Goal: Information Seeking & Learning: Learn about a topic

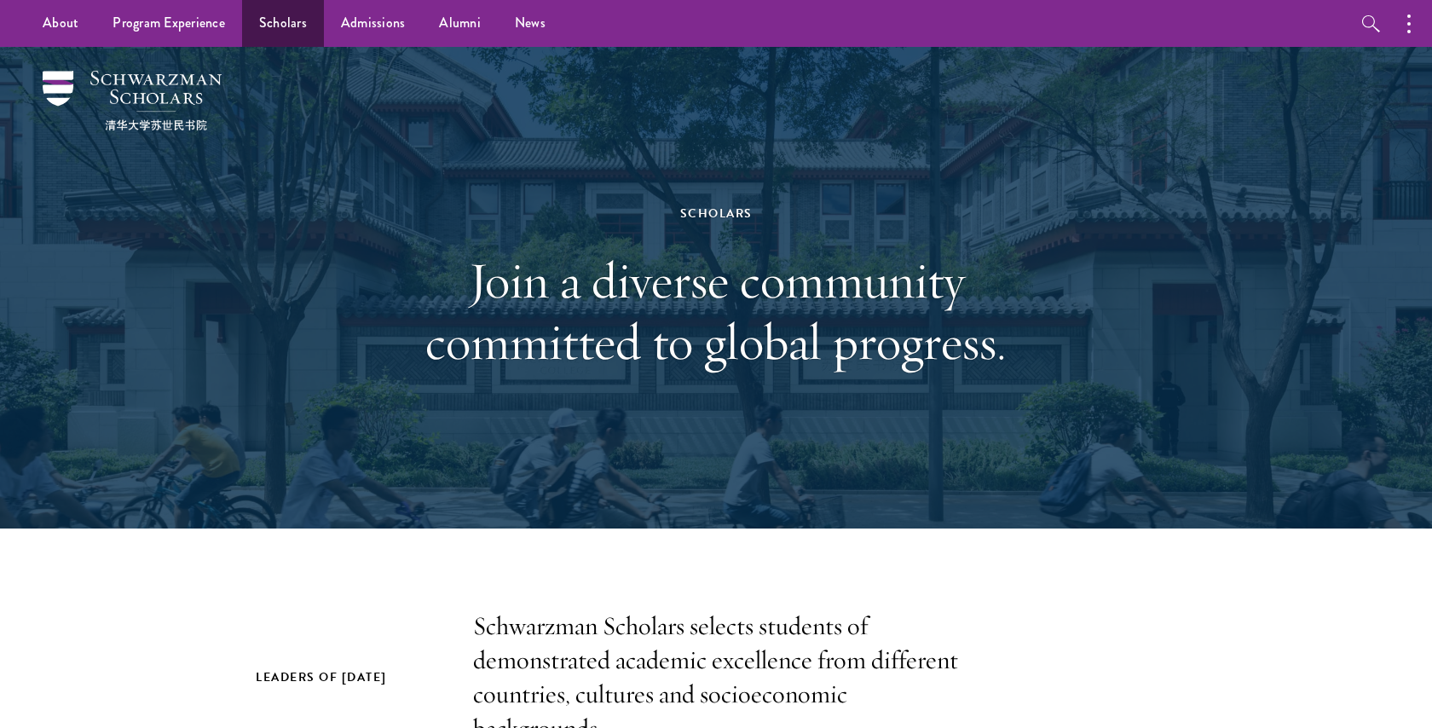
click at [283, 32] on link "Scholars" at bounding box center [283, 23] width 82 height 47
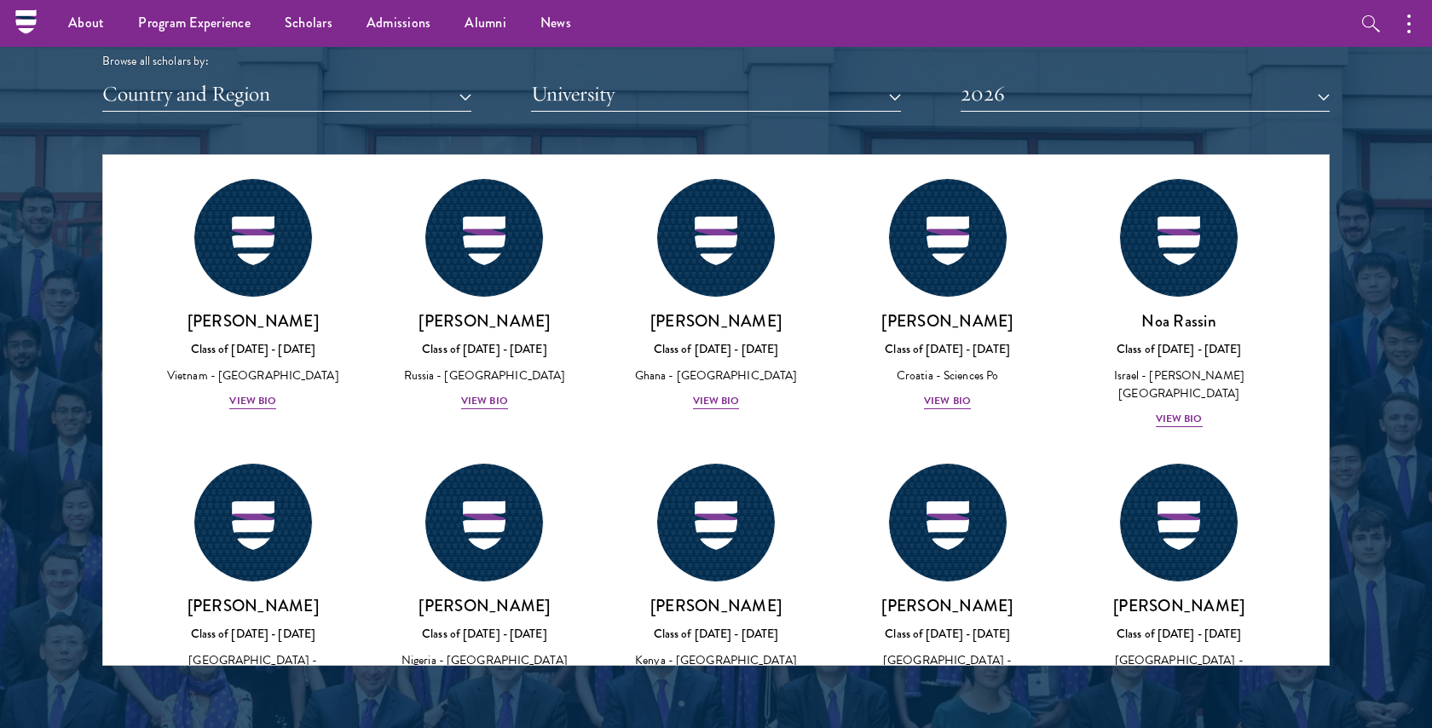
scroll to position [6207, 0]
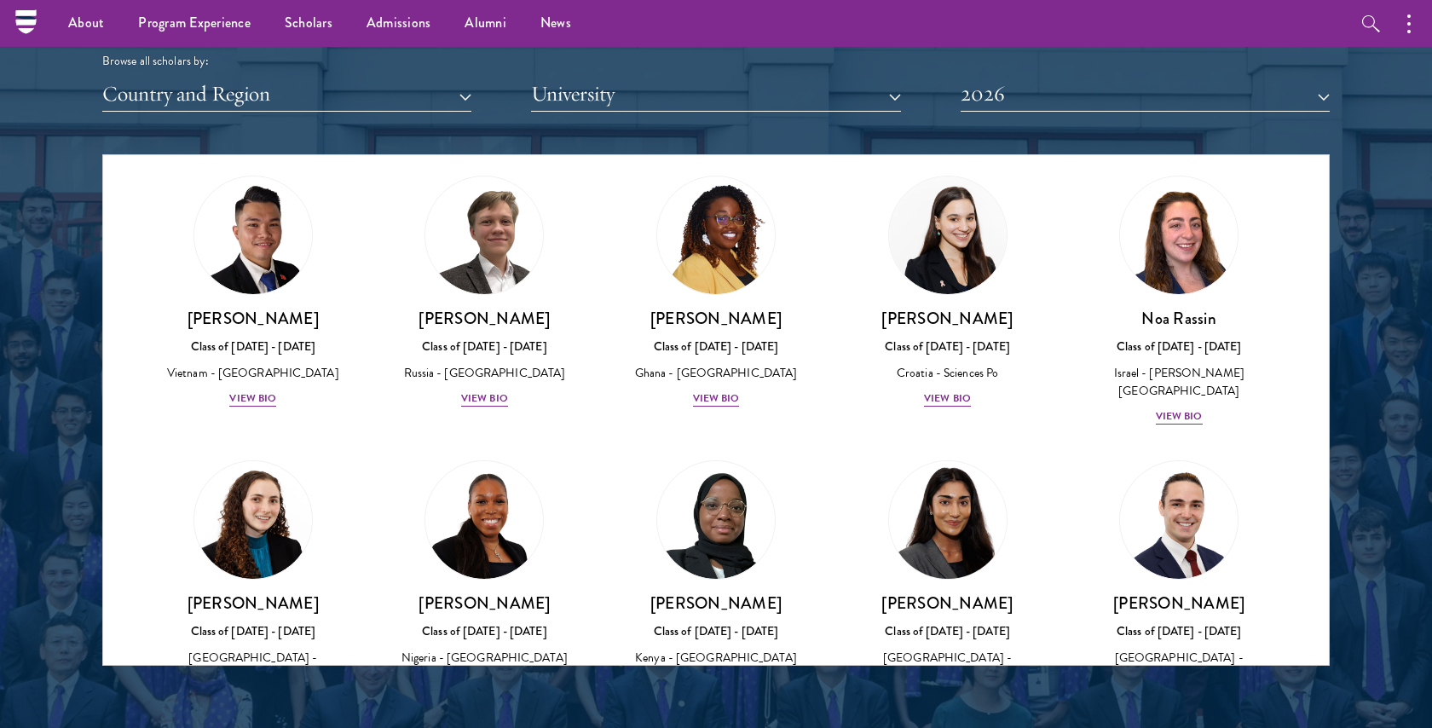
click at [937, 693] on div "View Bio" at bounding box center [947, 701] width 47 height 16
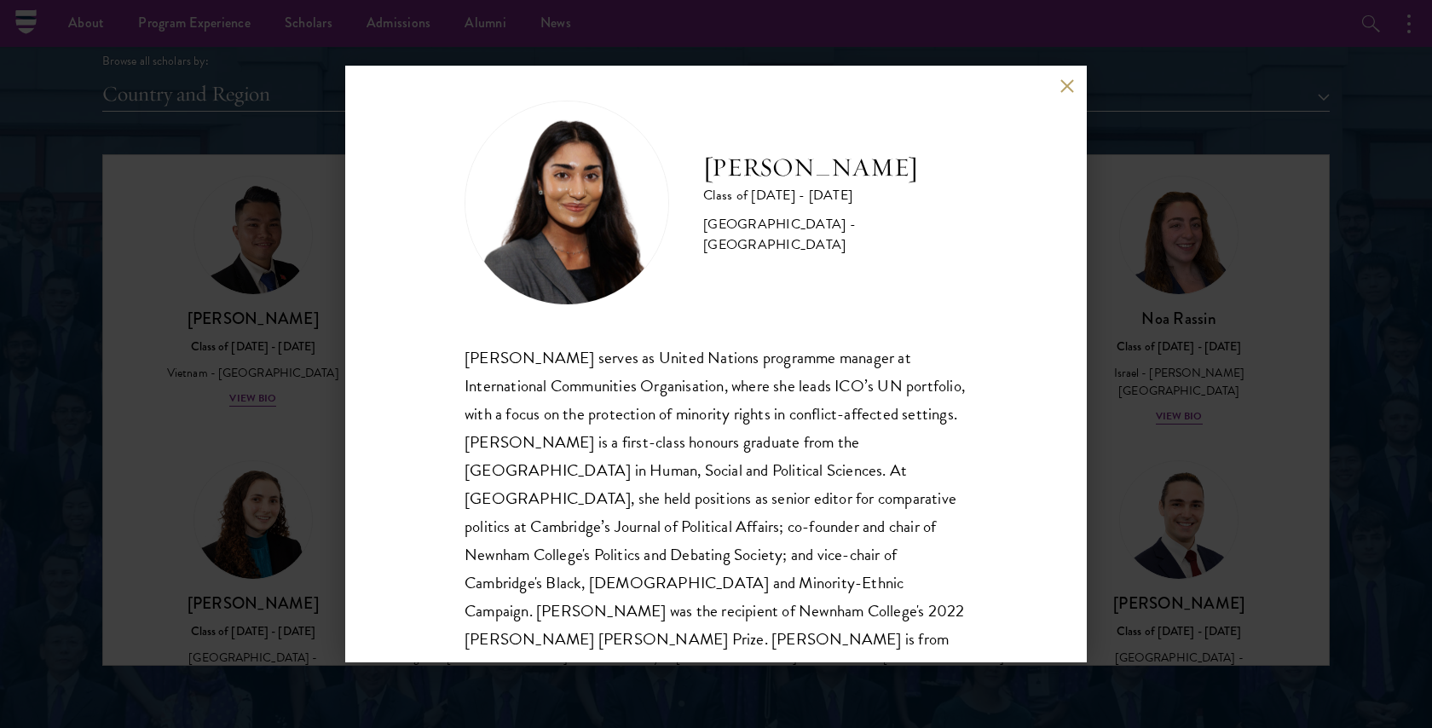
scroll to position [14, 0]
click at [1064, 84] on button at bounding box center [1067, 85] width 14 height 14
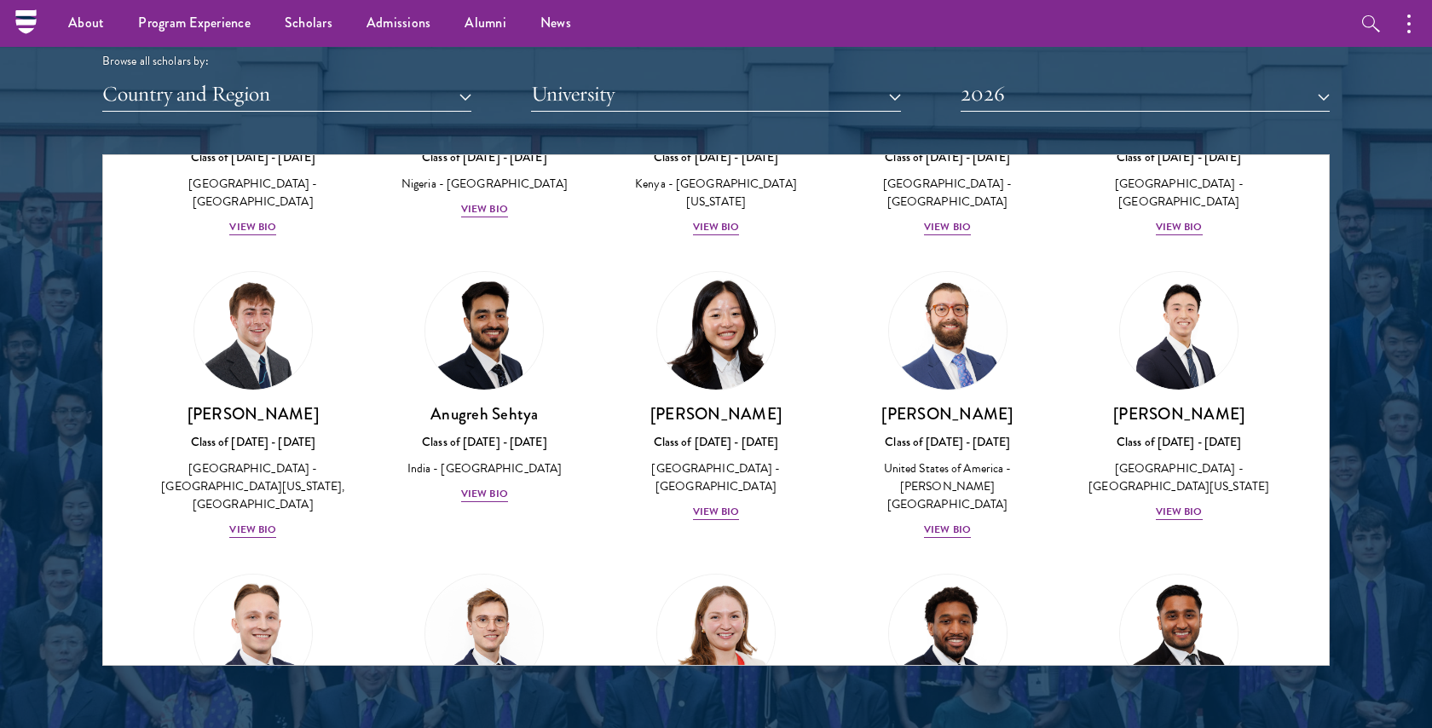
scroll to position [6907, 0]
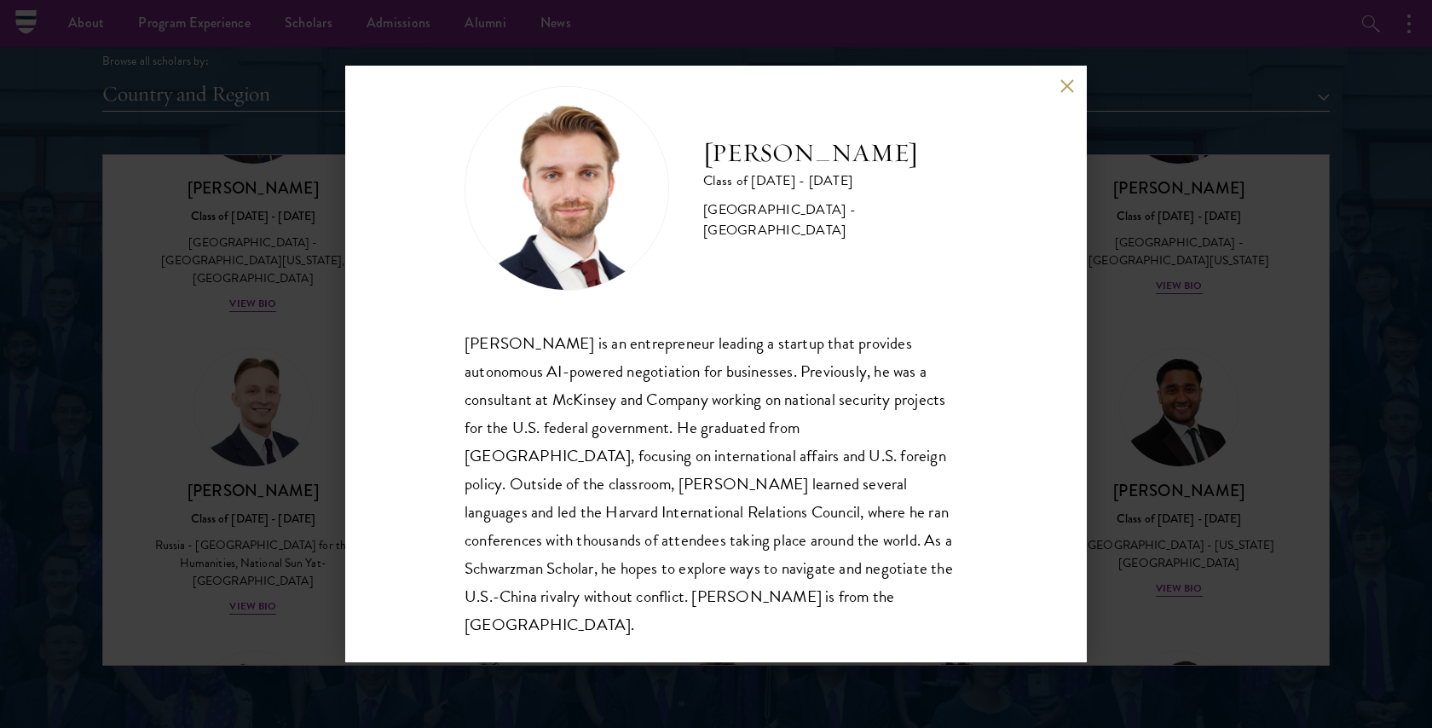
scroll to position [30, 0]
click at [1059, 88] on div "Davis Tyler-Dudley Class of 2025 - 2026 United States of America - Harvard Univ…" at bounding box center [716, 364] width 742 height 597
click at [1063, 88] on button at bounding box center [1067, 85] width 14 height 14
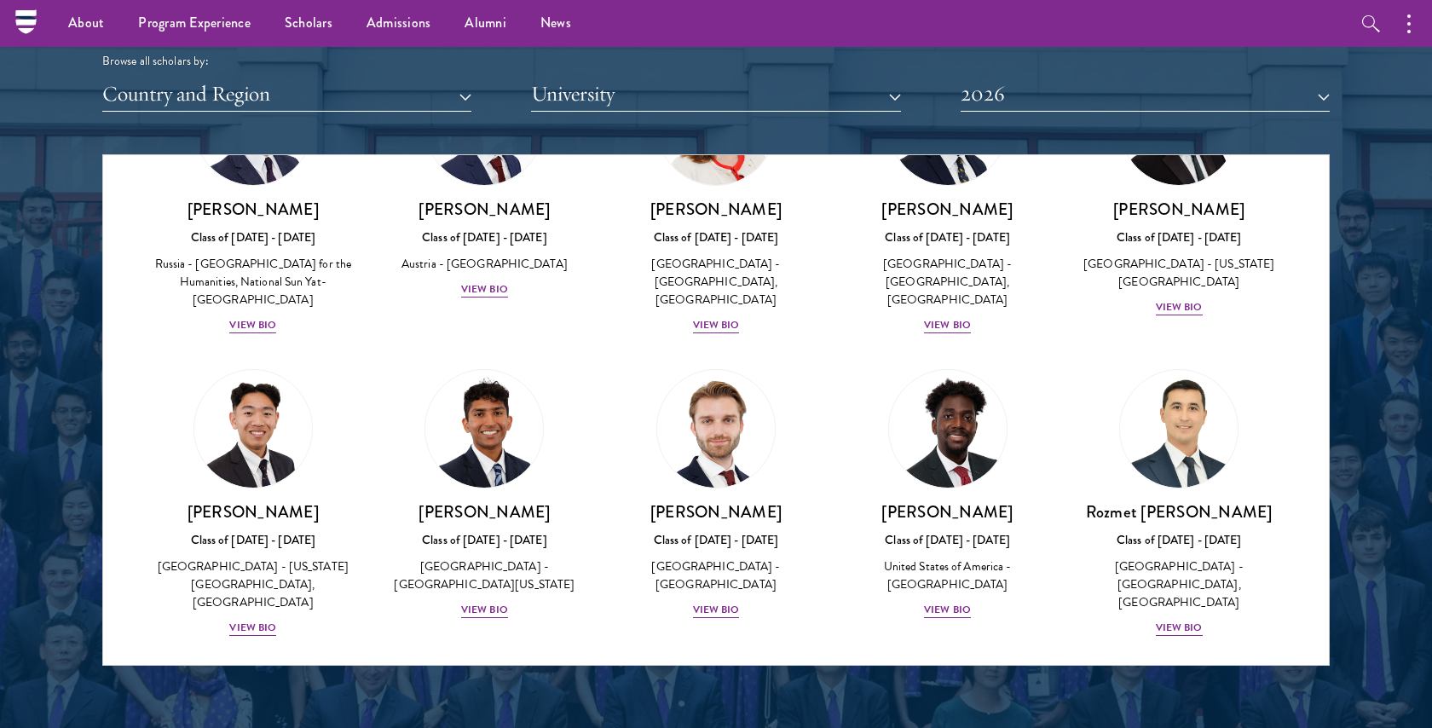
scroll to position [7350, 0]
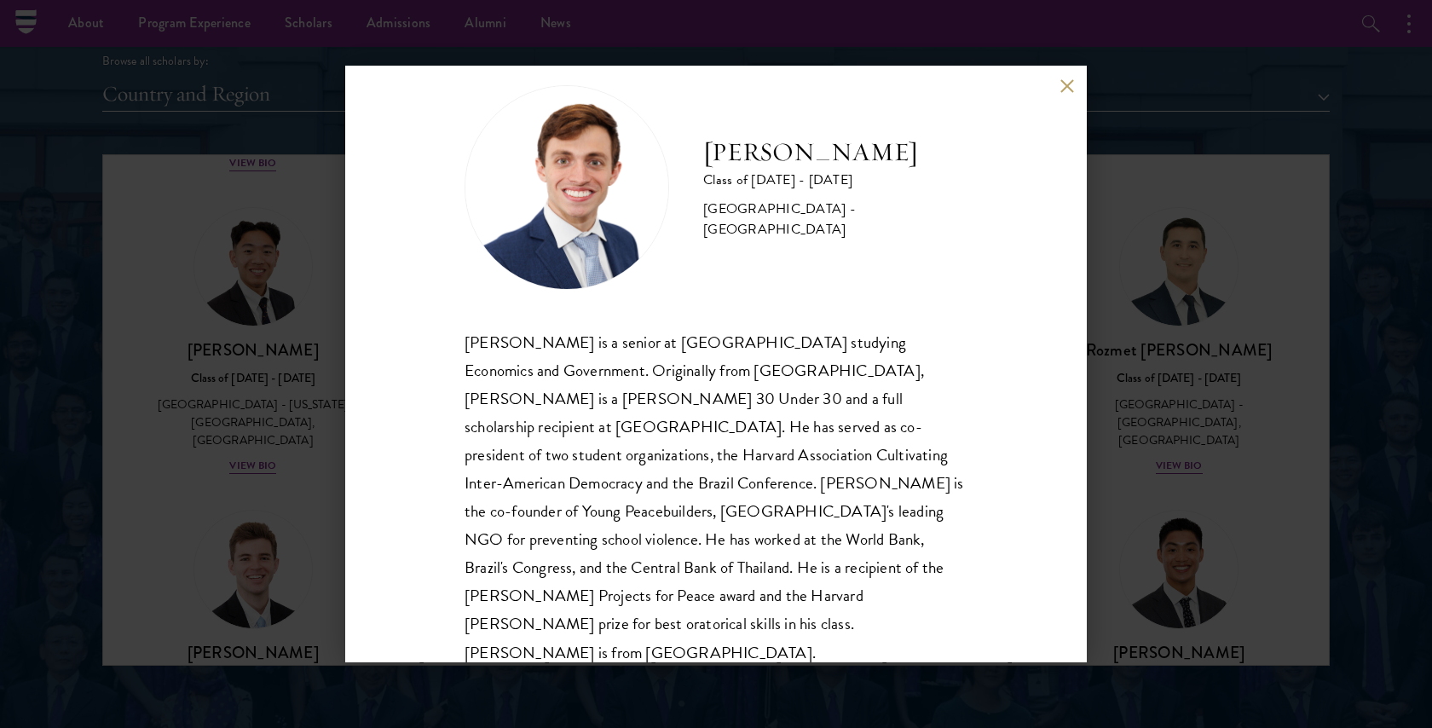
scroll to position [30, 0]
click at [1070, 83] on button at bounding box center [1067, 85] width 14 height 14
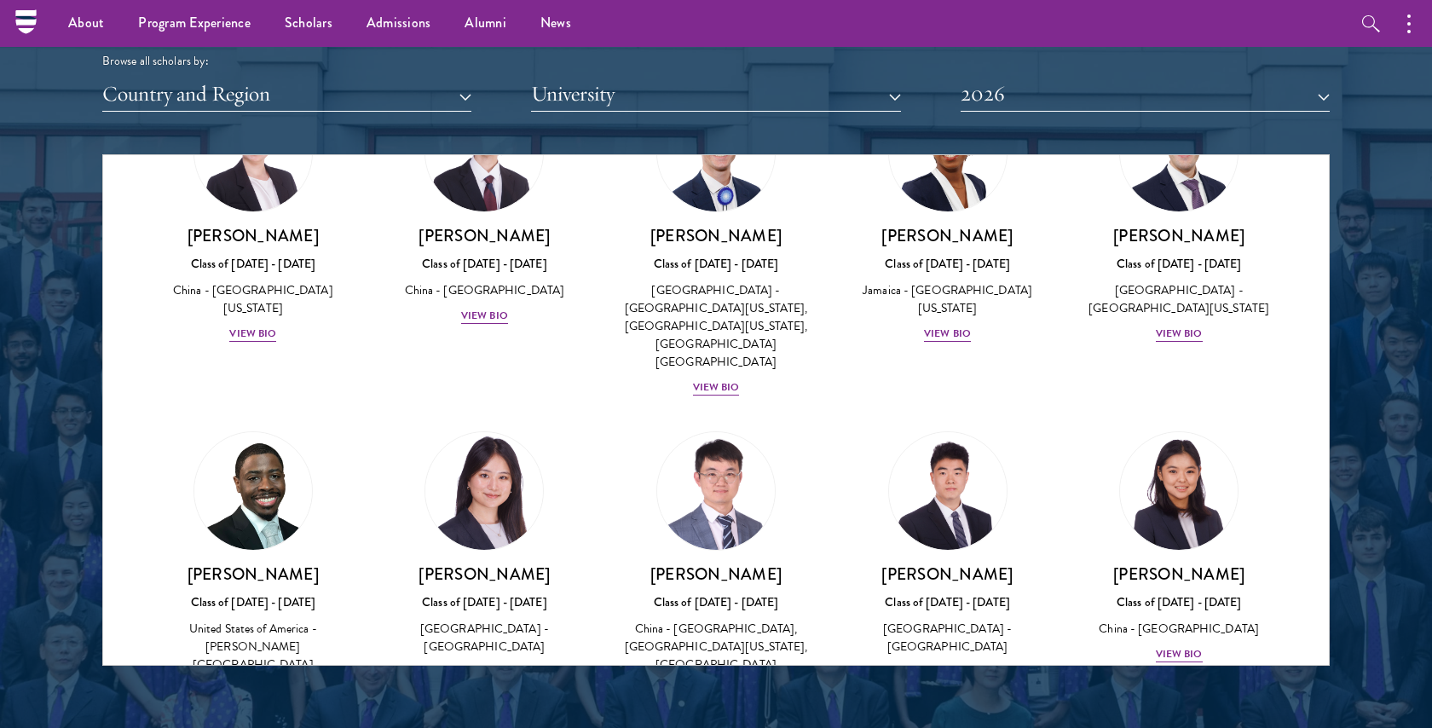
scroll to position [8087, 0]
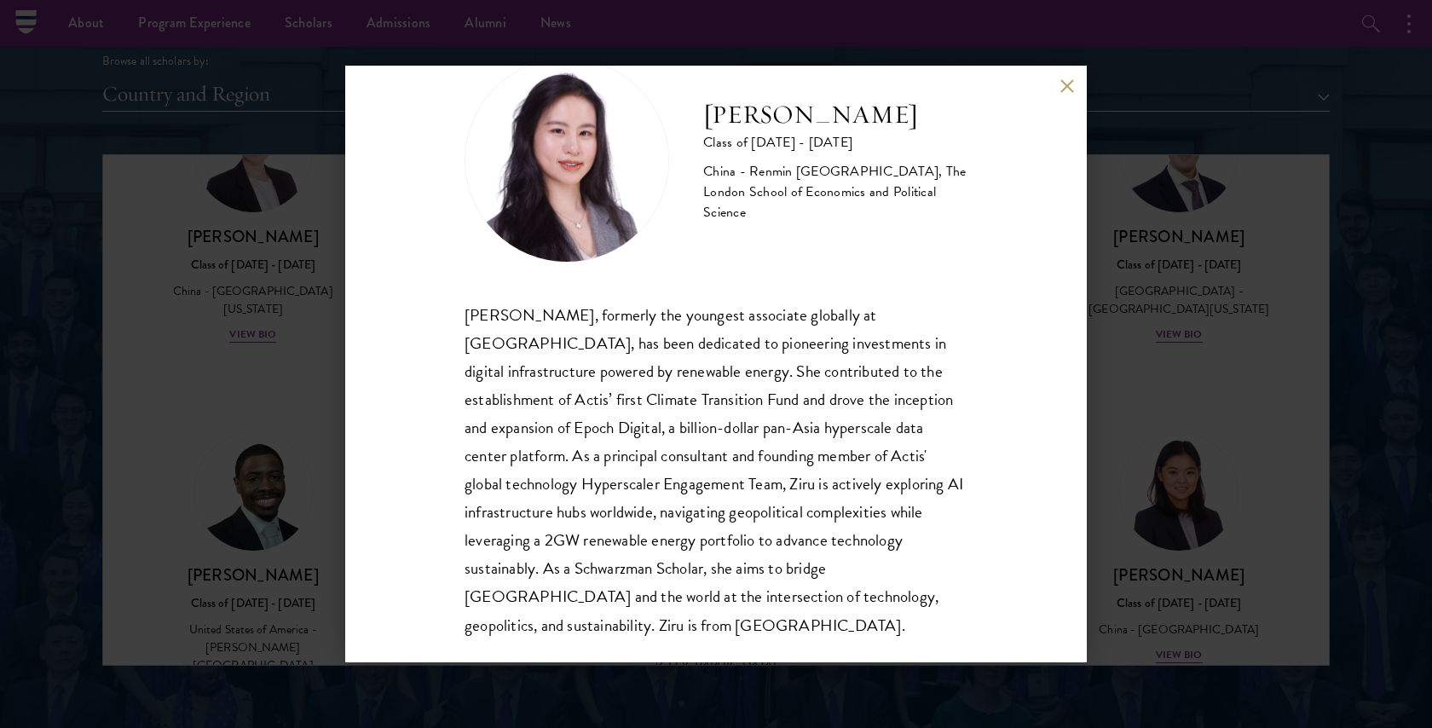
scroll to position [58, 0]
click at [1064, 90] on button at bounding box center [1067, 85] width 14 height 14
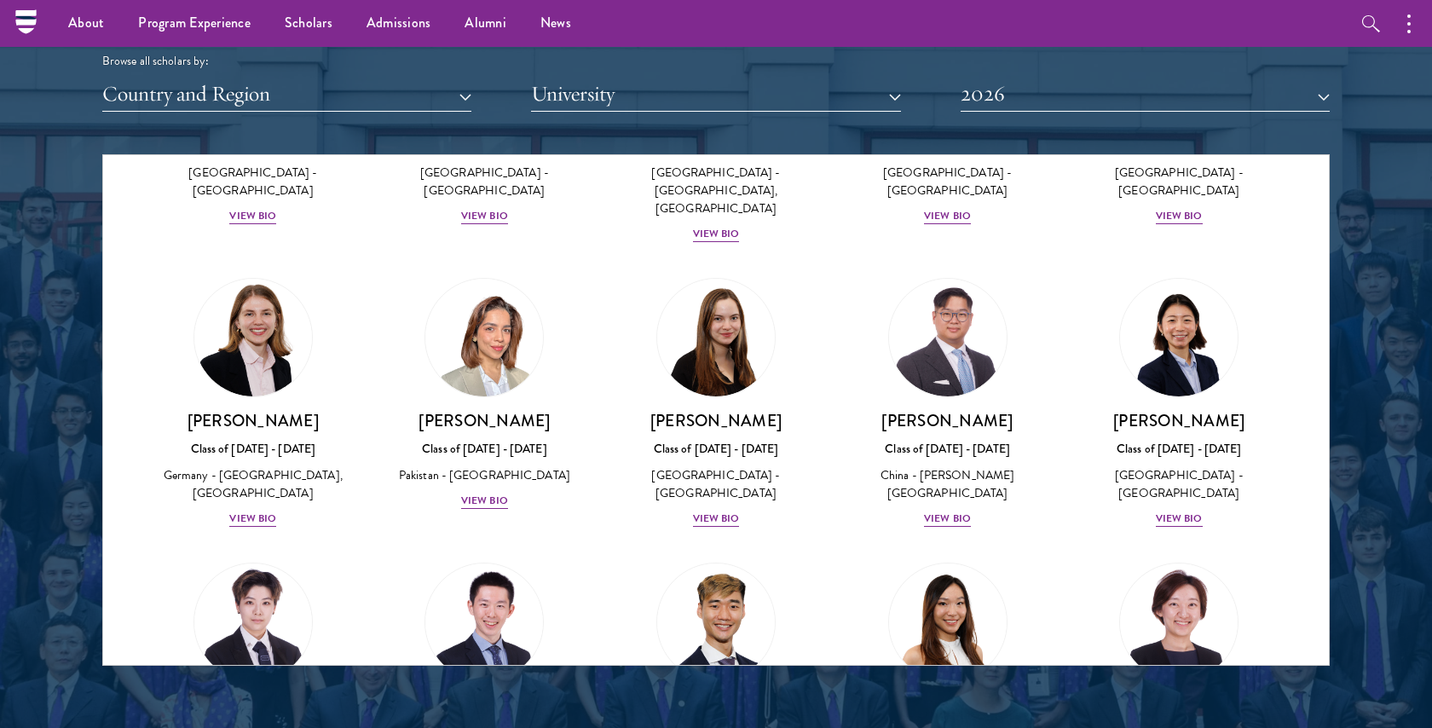
scroll to position [3536, 0]
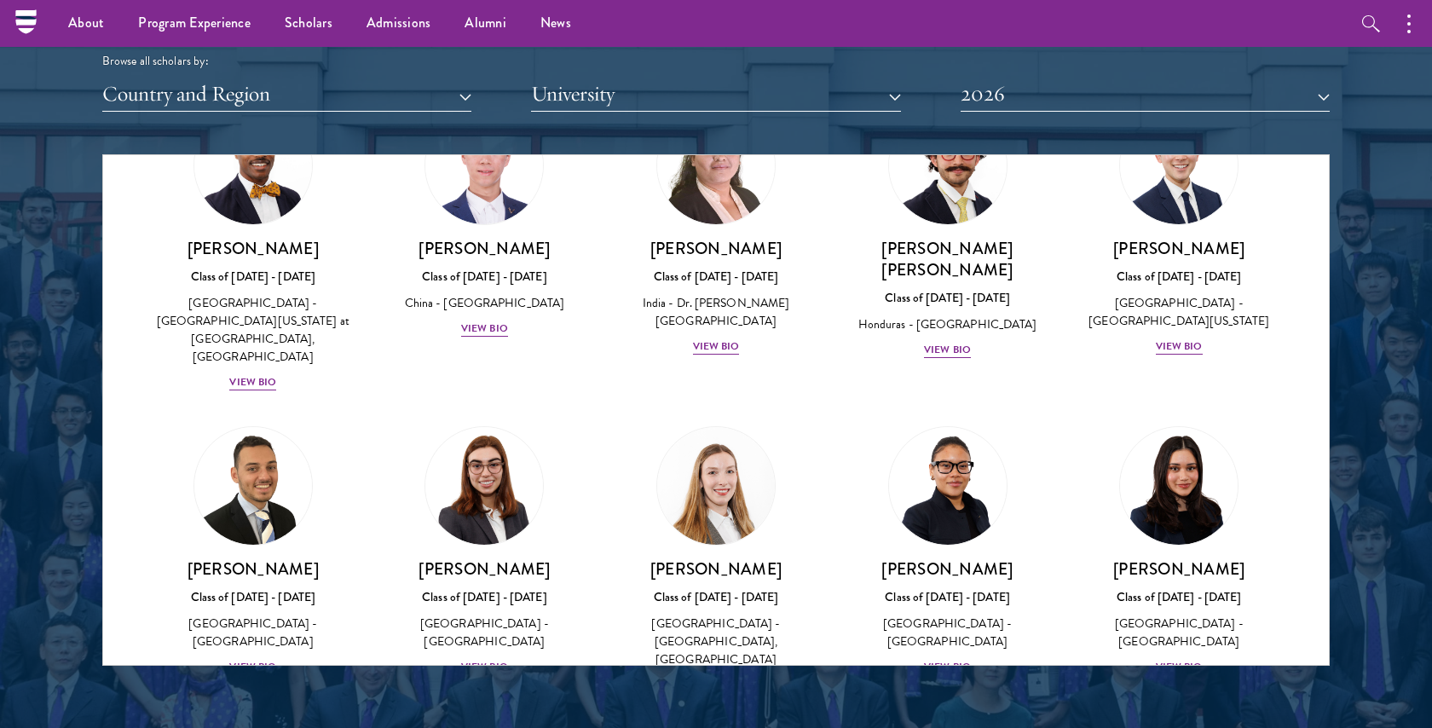
click at [1019, 99] on button "2026" at bounding box center [1145, 94] width 369 height 35
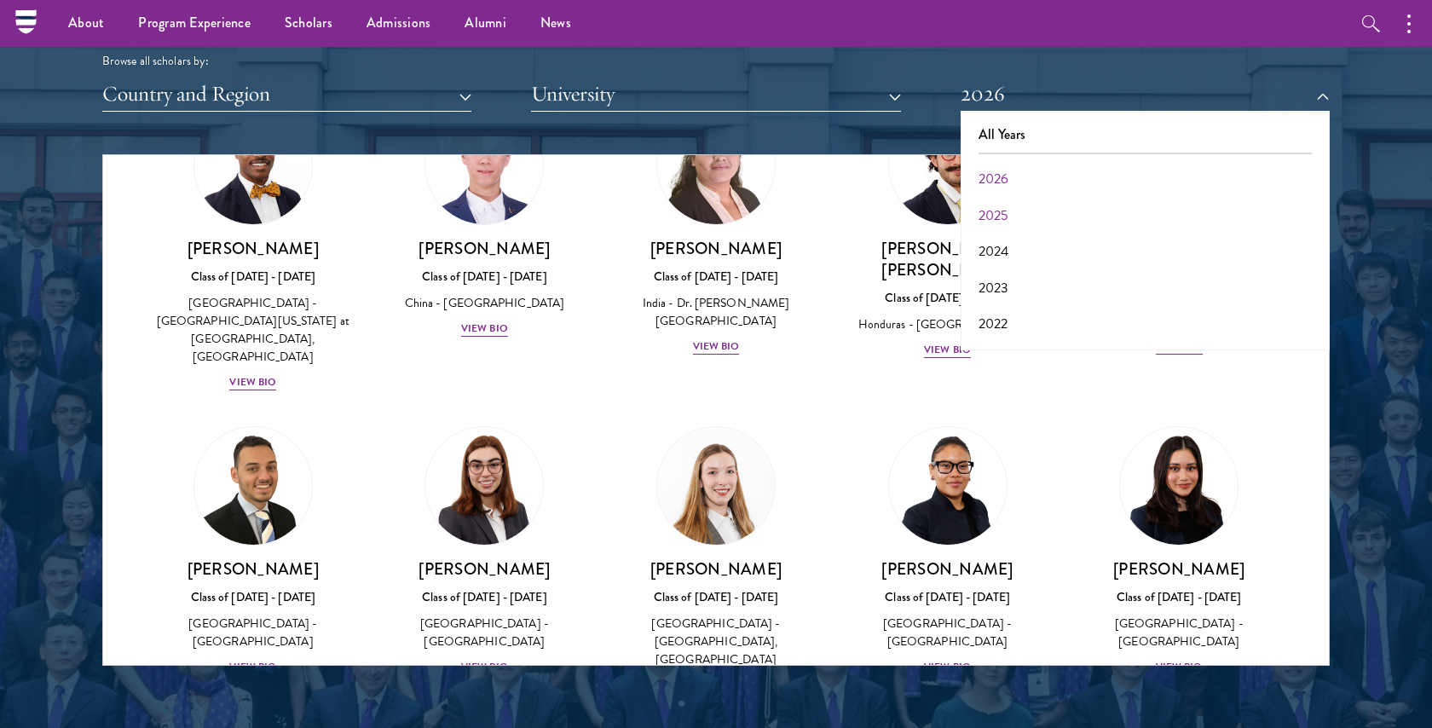
click at [1007, 199] on button "2025" at bounding box center [1145, 216] width 359 height 36
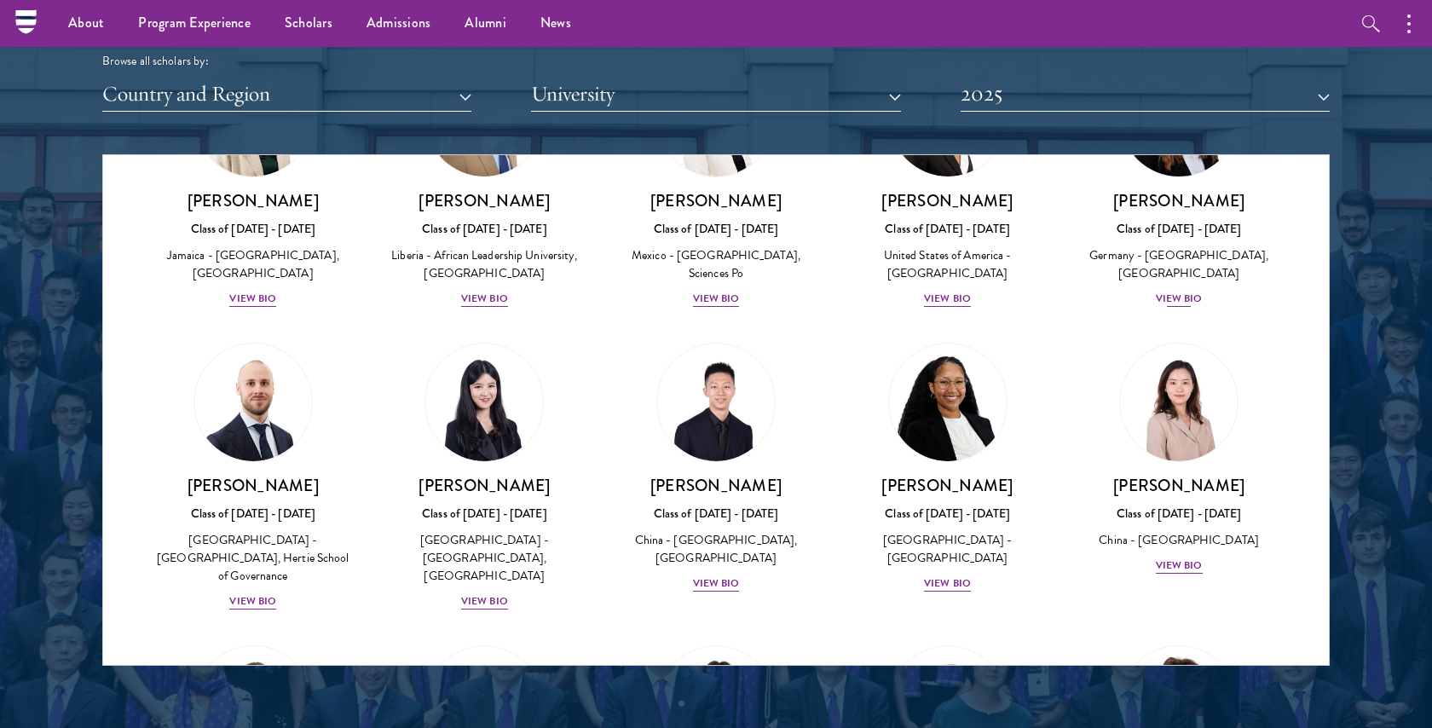
scroll to position [2328, 0]
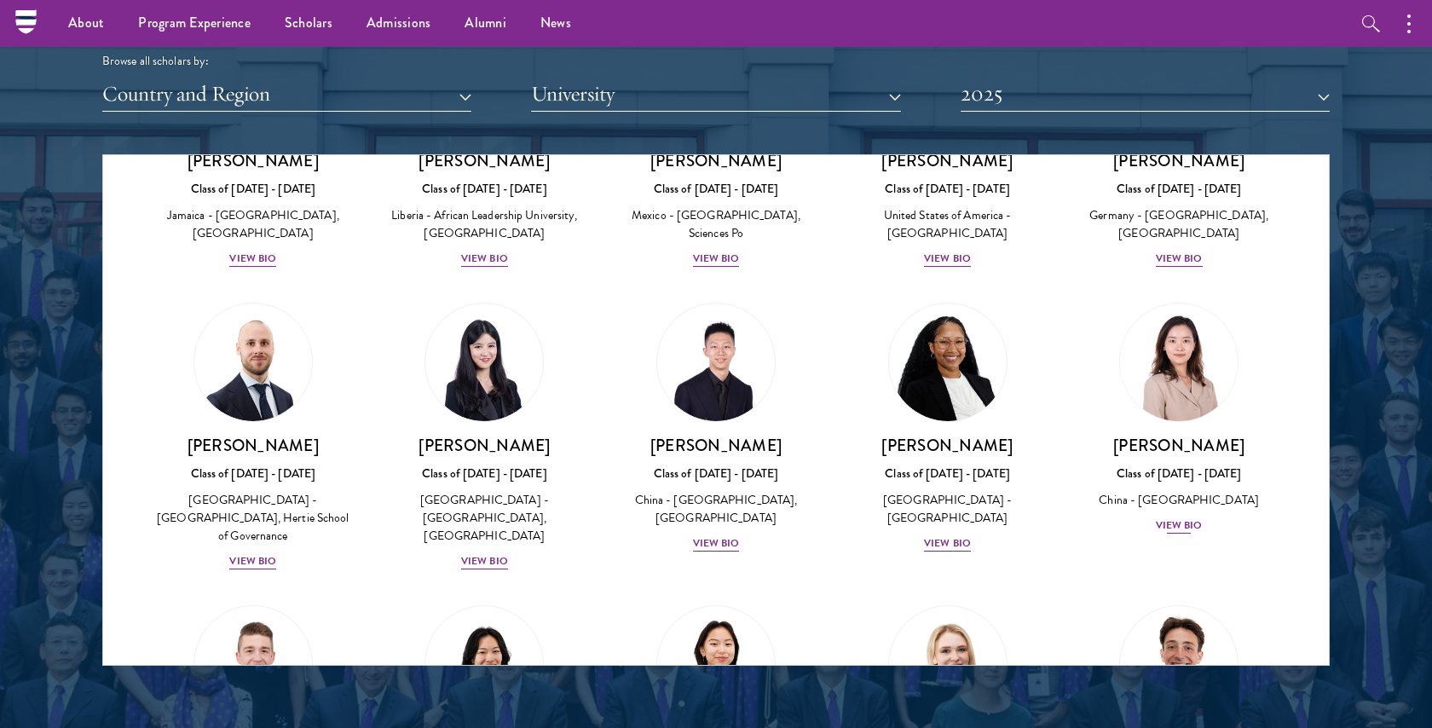
click at [1181, 517] on div "View Bio" at bounding box center [1179, 525] width 47 height 16
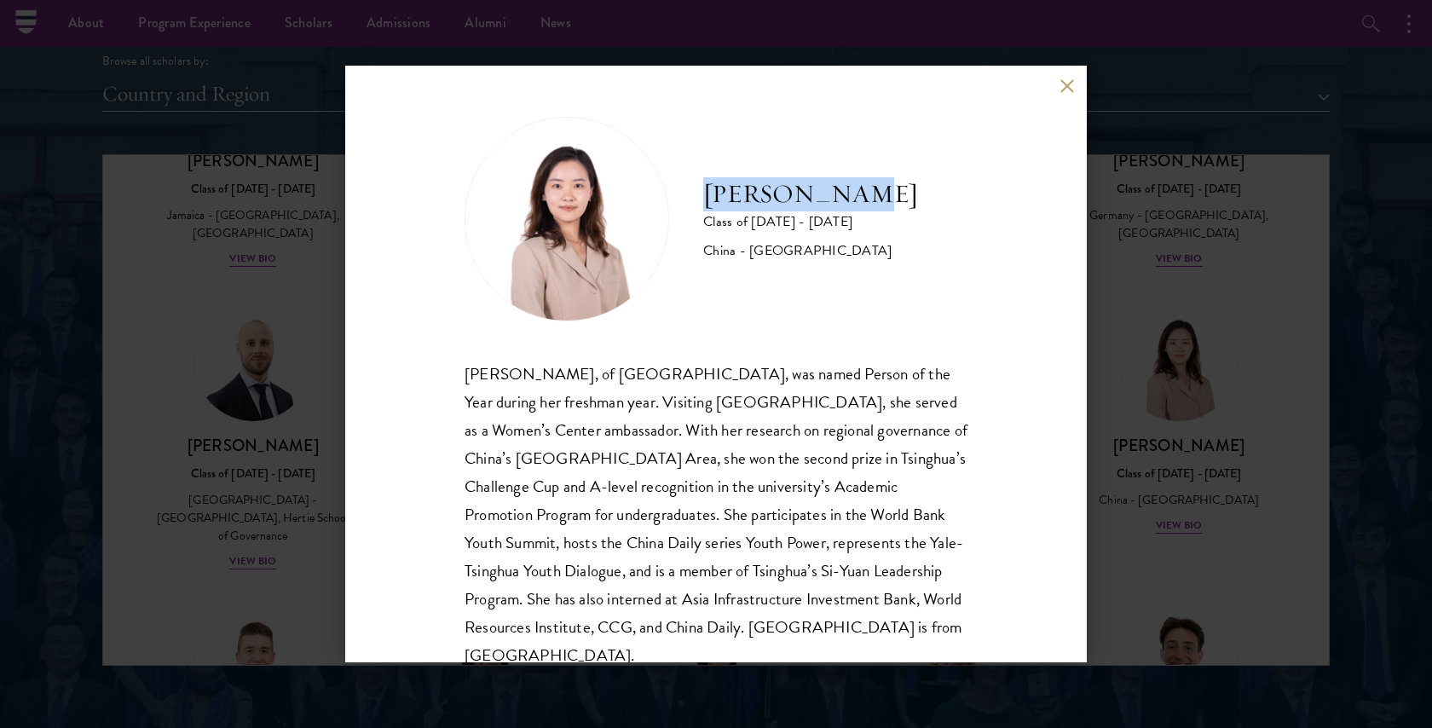
drag, startPoint x: 875, startPoint y: 190, endPoint x: 700, endPoint y: 190, distance: 175.6
click at [700, 190] on div "Shuyuan Han Class of 2024 - 2025 China - Tsinghua University" at bounding box center [716, 219] width 503 height 205
copy h2 "[PERSON_NAME]"
click at [27, 469] on div "Shuyuan Han Class of 2024 - 2025 China - Tsinghua University Han Shuyuan, of Ts…" at bounding box center [716, 364] width 1432 height 728
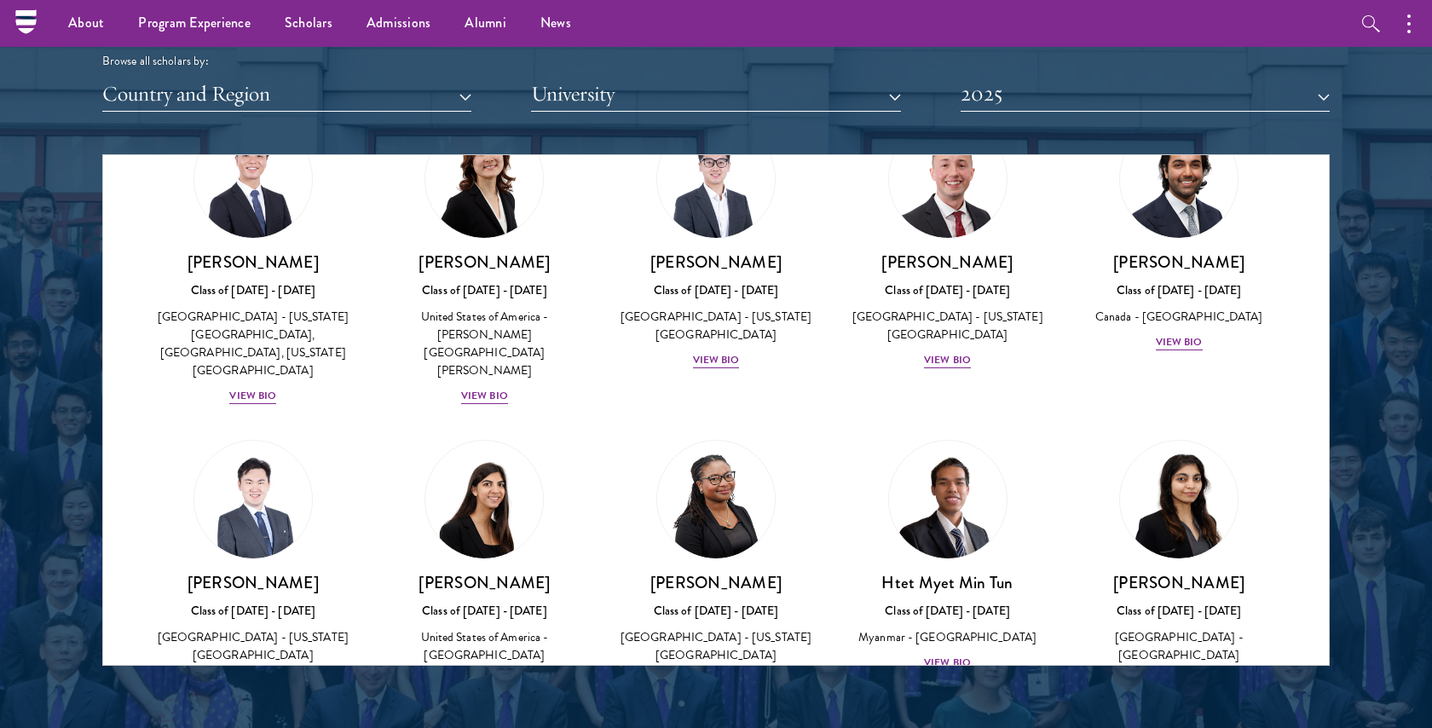
scroll to position [4667, 0]
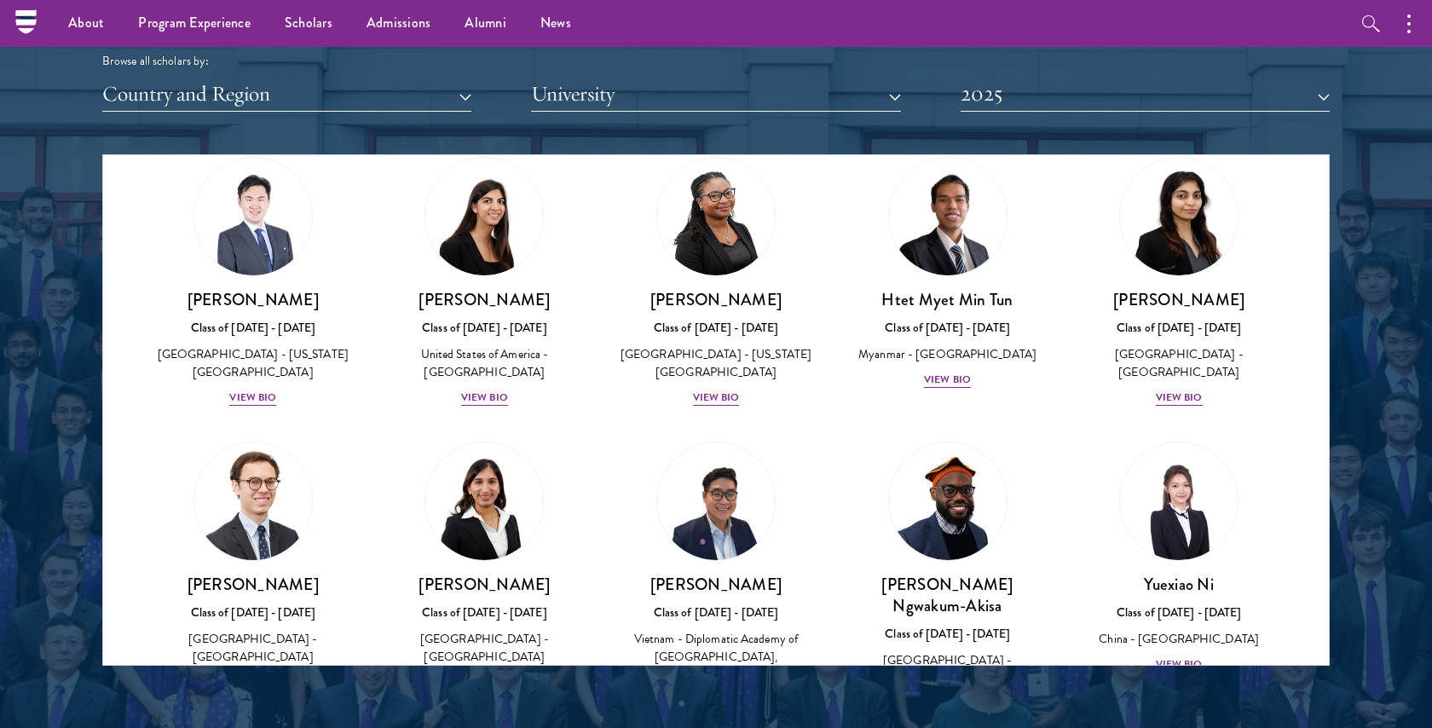
click at [260, 674] on div "View Bio" at bounding box center [252, 682] width 47 height 16
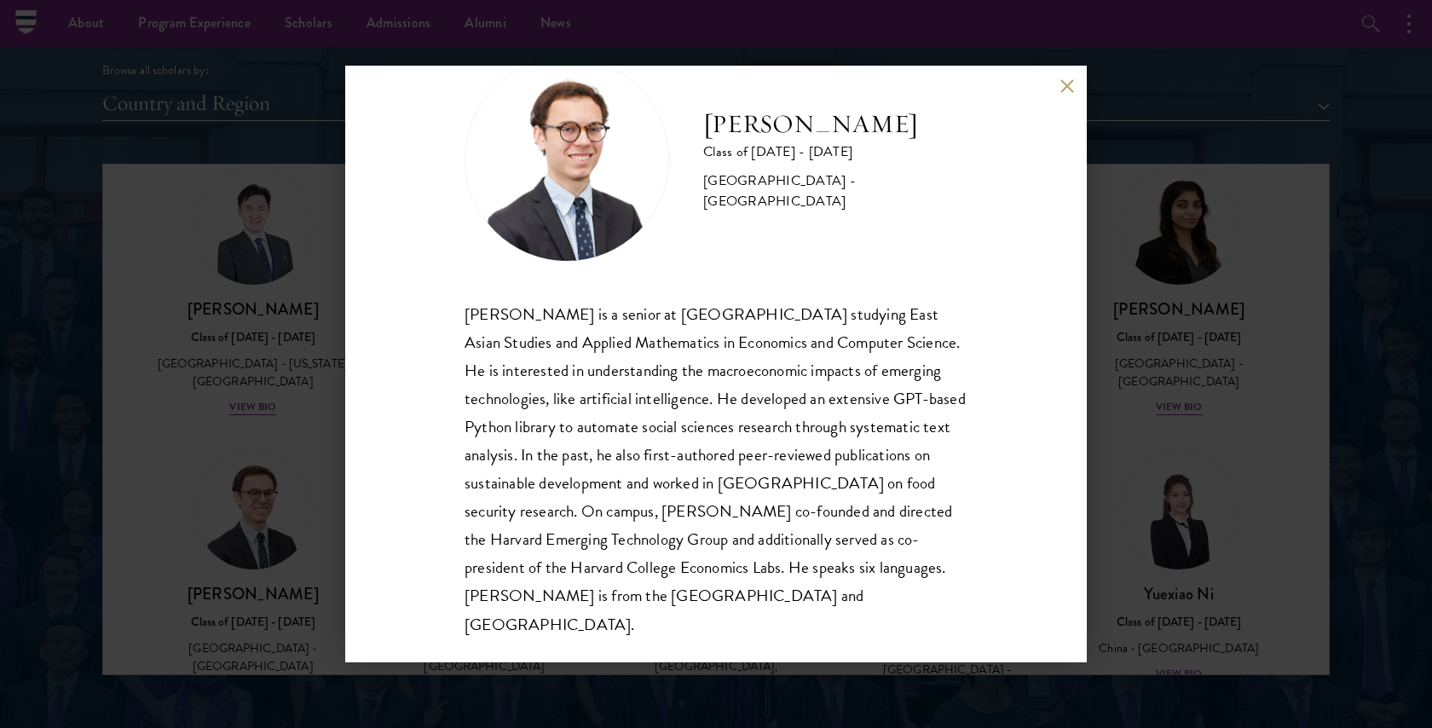
scroll to position [58, 0]
click at [1066, 78] on button at bounding box center [1067, 85] width 14 height 14
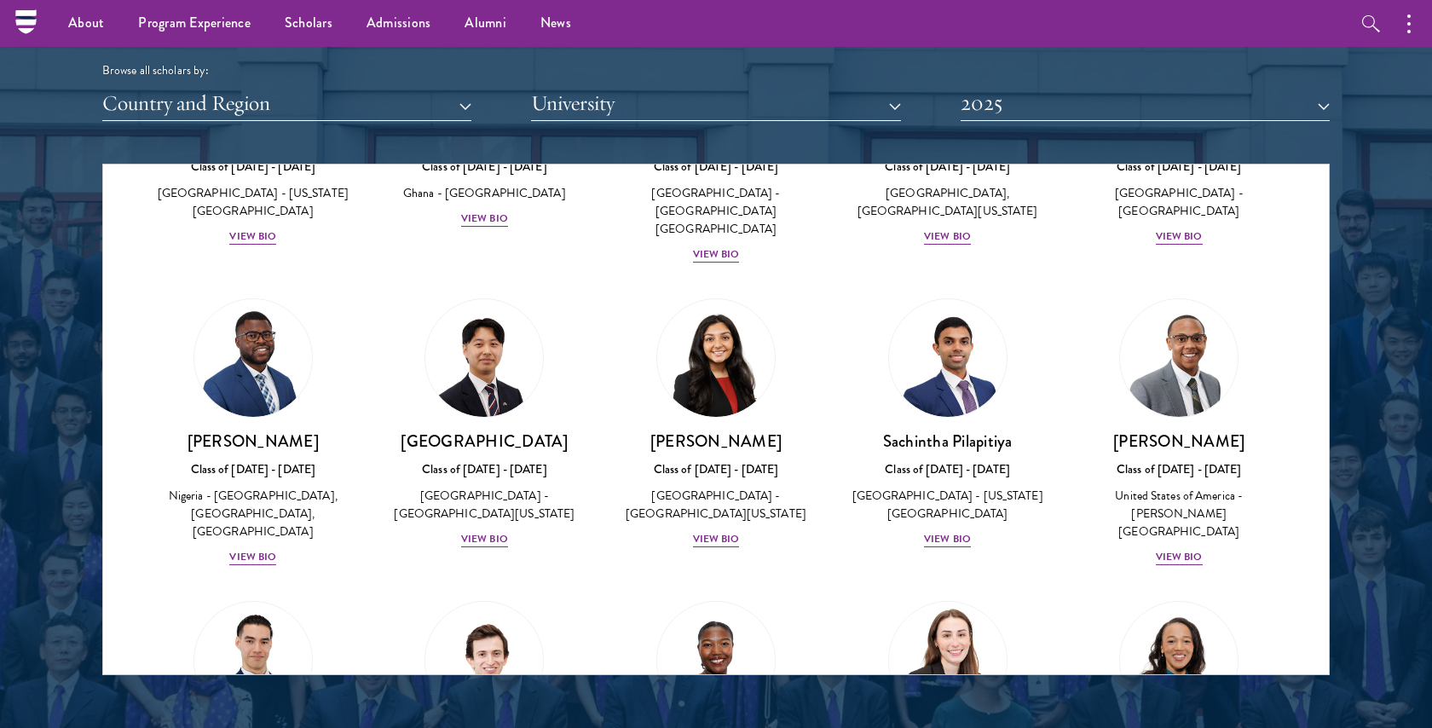
scroll to position [5429, 0]
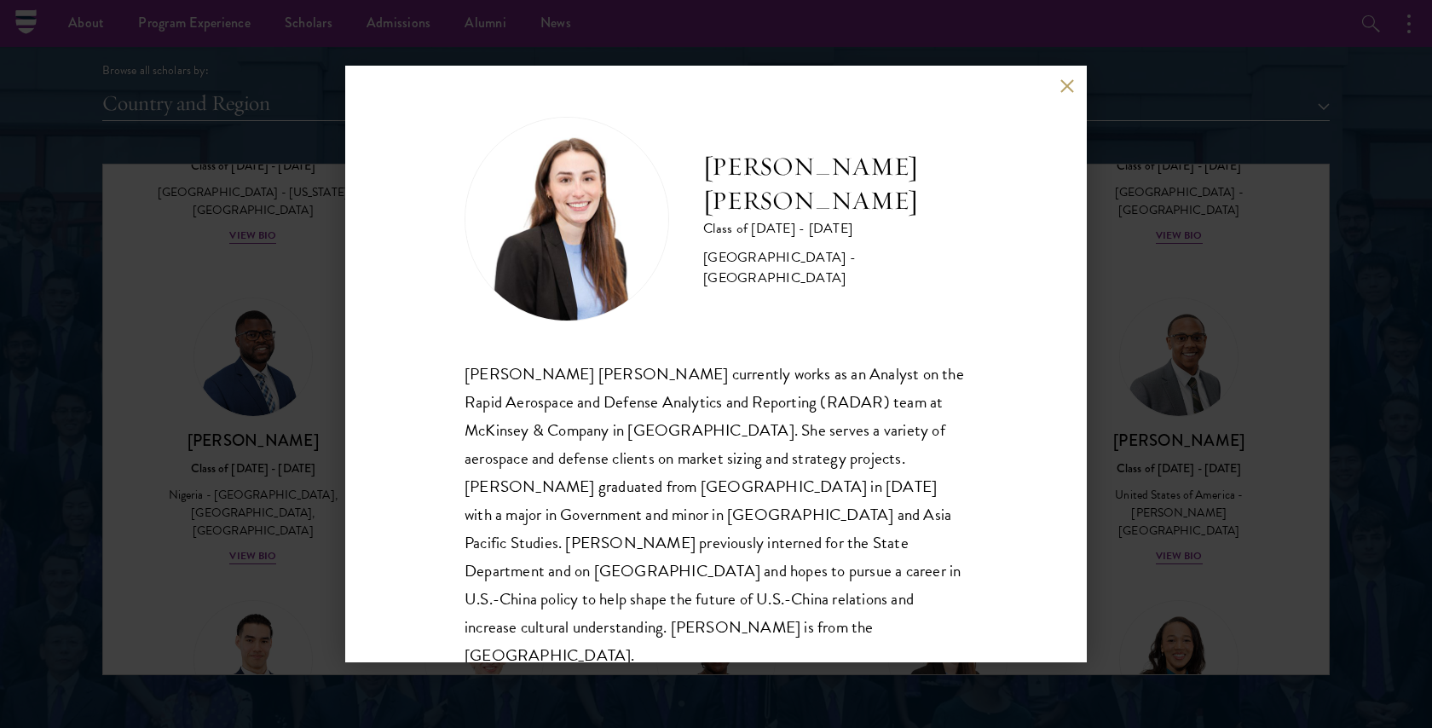
click at [1062, 86] on button at bounding box center [1067, 85] width 14 height 14
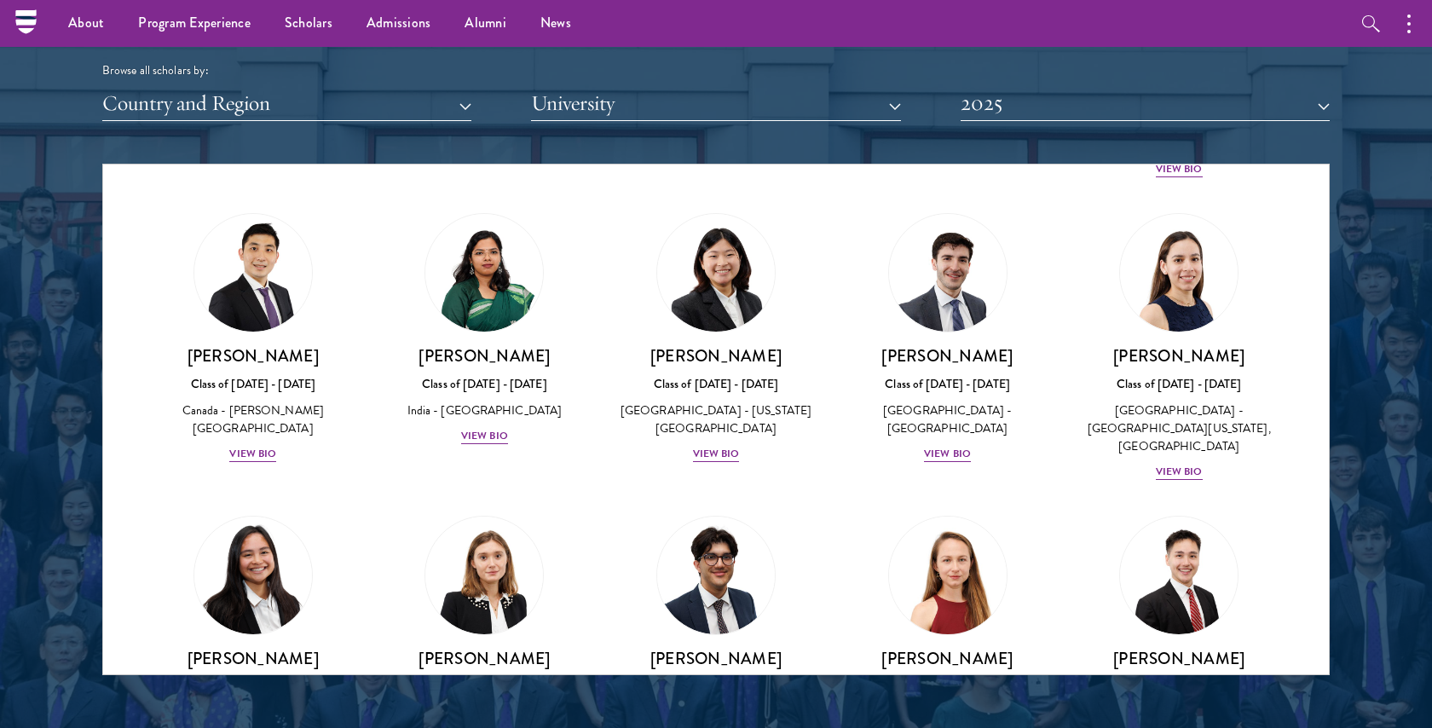
scroll to position [6130, 0]
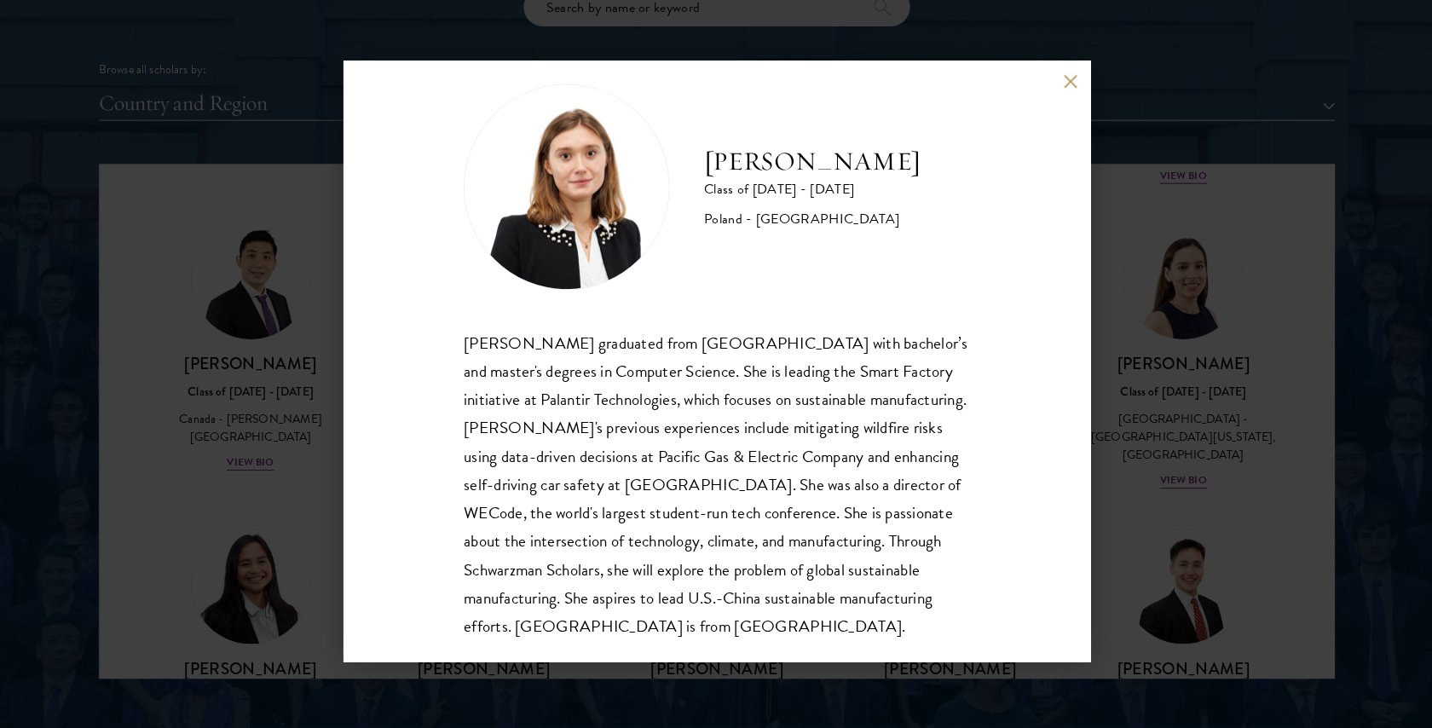
scroll to position [30, 0]
drag, startPoint x: 938, startPoint y: 166, endPoint x: 693, endPoint y: 165, distance: 245.5
click at [693, 165] on div "Zuzanna Skoczylas Class of 2024 - 2025 Poland - Harvard University" at bounding box center [716, 189] width 503 height 205
copy h2 "[PERSON_NAME]"
click at [1229, 420] on div "Zuzanna Skoczylas Class of 2024 - 2025 Poland - Harvard University Zuzanna Skoc…" at bounding box center [716, 364] width 1432 height 728
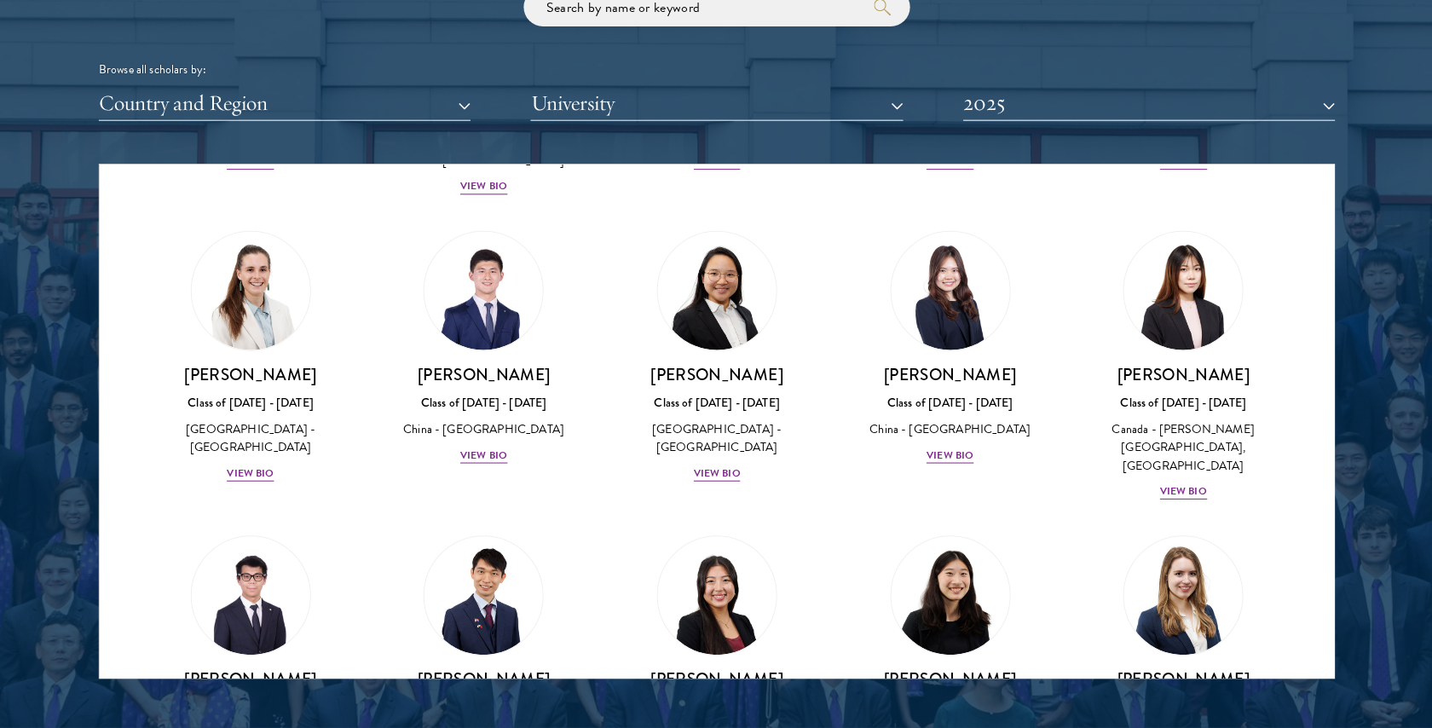
scroll to position [7435, 0]
